Goal: Find contact information: Find contact information

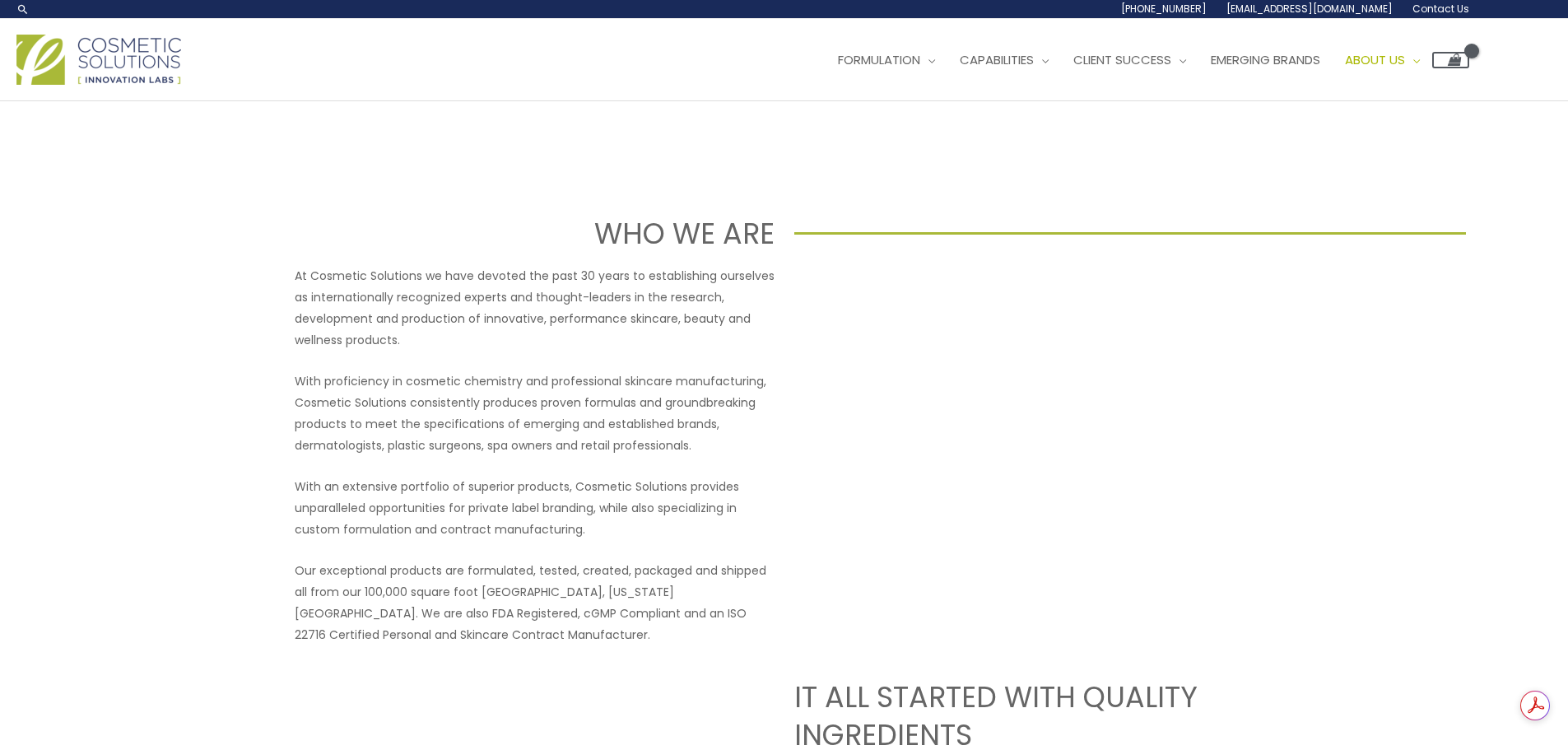
click at [1435, 8] on span "Contact Us" at bounding box center [1440, 9] width 56 height 14
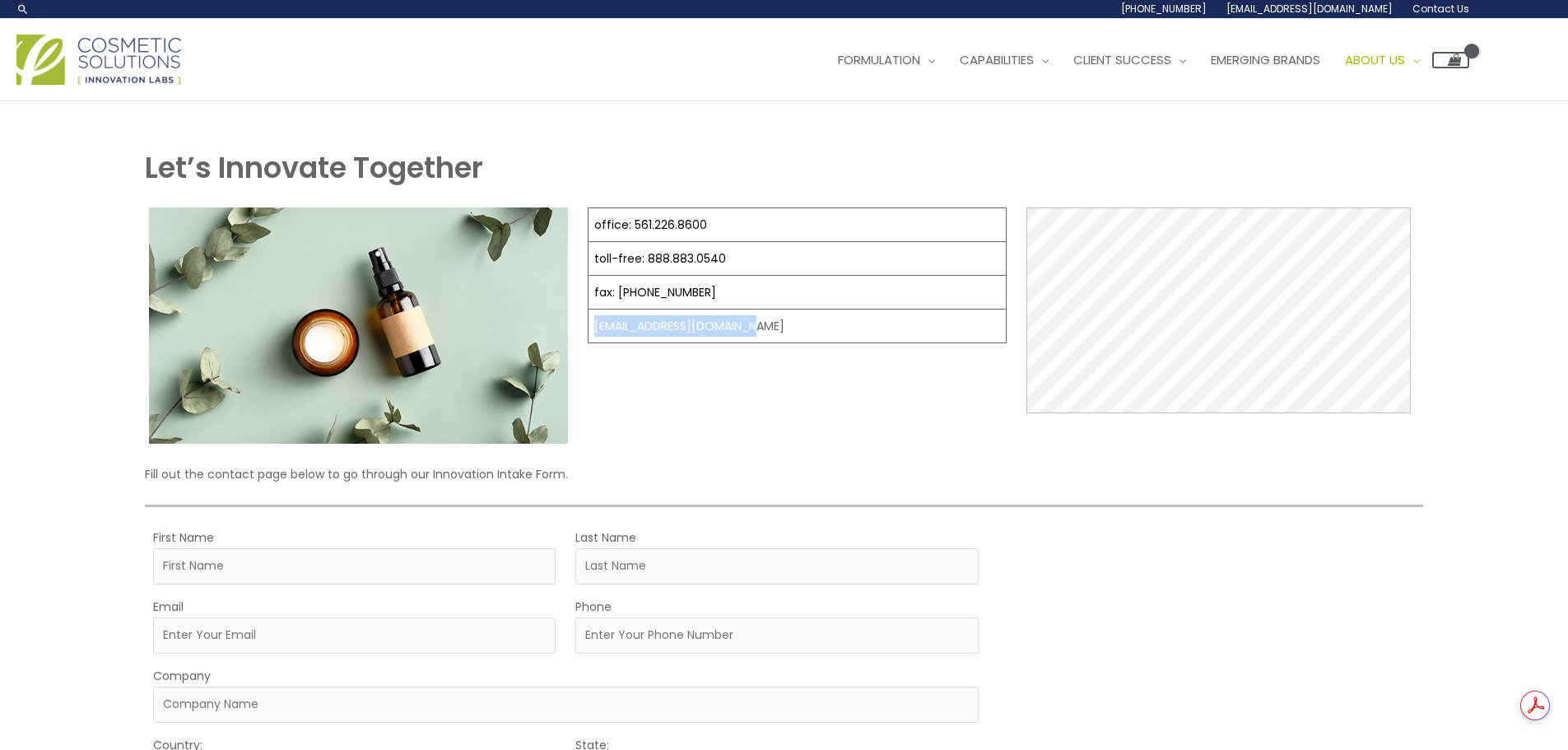
drag, startPoint x: 664, startPoint y: 330, endPoint x: 589, endPoint y: 332, distance: 75.0
click at [589, 332] on td "[EMAIL_ADDRESS][DOMAIN_NAME]" at bounding box center [797, 326] width 418 height 33
copy td "[EMAIL_ADDRESS][DOMAIN_NAME]"
